Goal: Check status: Check status

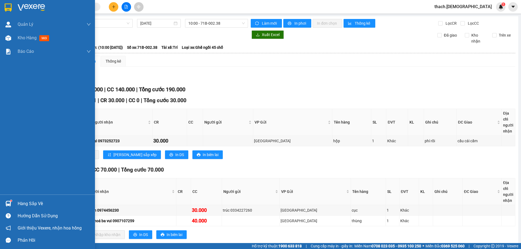
click at [13, 203] on div at bounding box center [8, 203] width 9 height 9
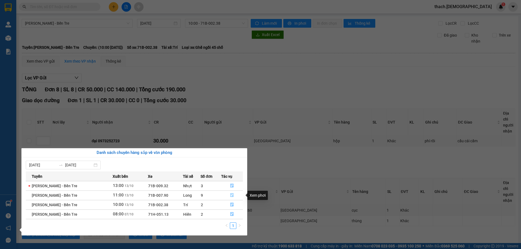
click at [230, 194] on icon "file-done" at bounding box center [231, 196] width 3 height 4
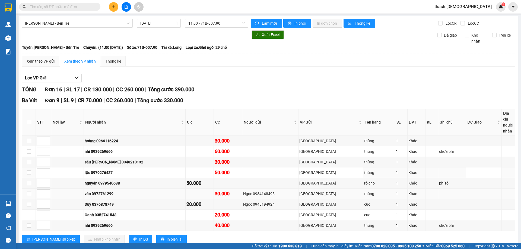
scroll to position [27, 0]
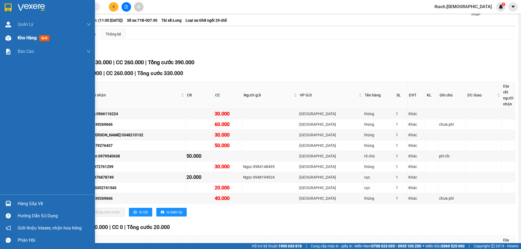
click at [22, 37] on span "Kho hàng" at bounding box center [27, 37] width 19 height 5
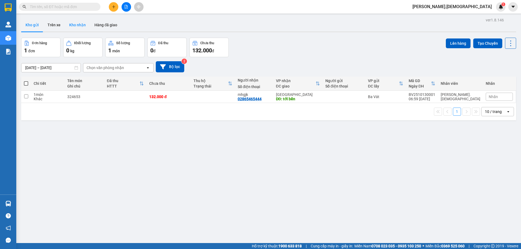
click at [81, 25] on button "Kho nhận" at bounding box center [77, 24] width 25 height 13
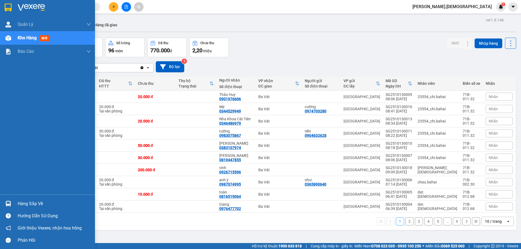
click at [16, 203] on div "Hàng sắp về" at bounding box center [47, 204] width 95 height 12
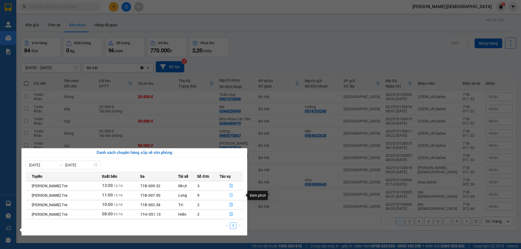
click at [229, 194] on icon "file-done" at bounding box center [231, 195] width 4 height 4
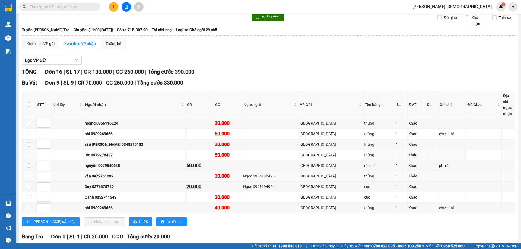
scroll to position [27, 0]
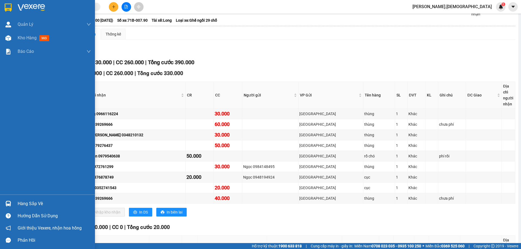
click at [14, 205] on div "Hàng sắp về" at bounding box center [47, 204] width 95 height 12
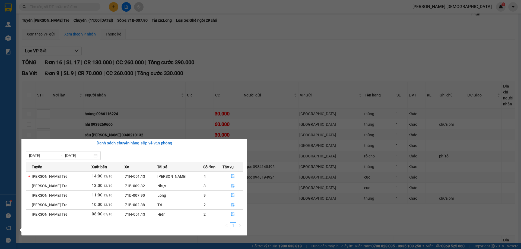
click at [291, 210] on section "Kết quả tìm kiếm ( 0 ) Bộ lọc No Data thach.bahai 1 Quản Lý Quản lý khách hàng …" at bounding box center [260, 124] width 521 height 249
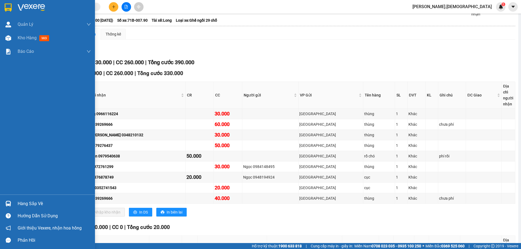
click at [12, 203] on div at bounding box center [8, 203] width 9 height 9
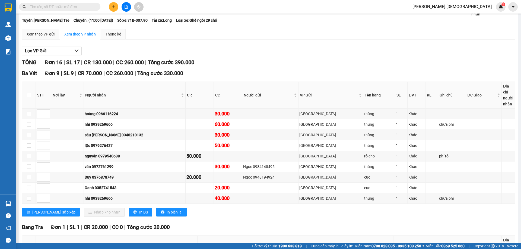
click at [47, 4] on section "Kết quả tìm kiếm ( 0 ) Bộ lọc No Data thach.bahai 1 Quản Lý Quản lý khách hàng …" at bounding box center [260, 124] width 521 height 249
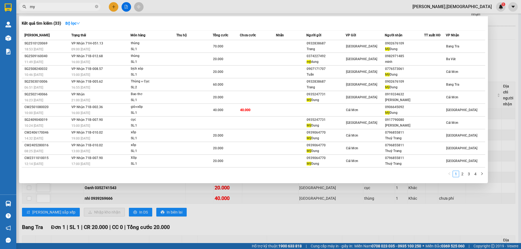
type input "m"
